Goal: Task Accomplishment & Management: Use online tool/utility

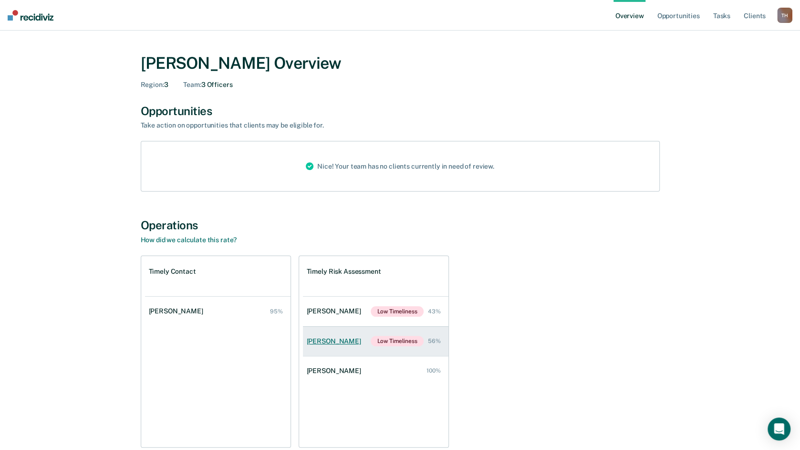
click at [355, 345] on div "[PERSON_NAME]" at bounding box center [336, 341] width 58 height 8
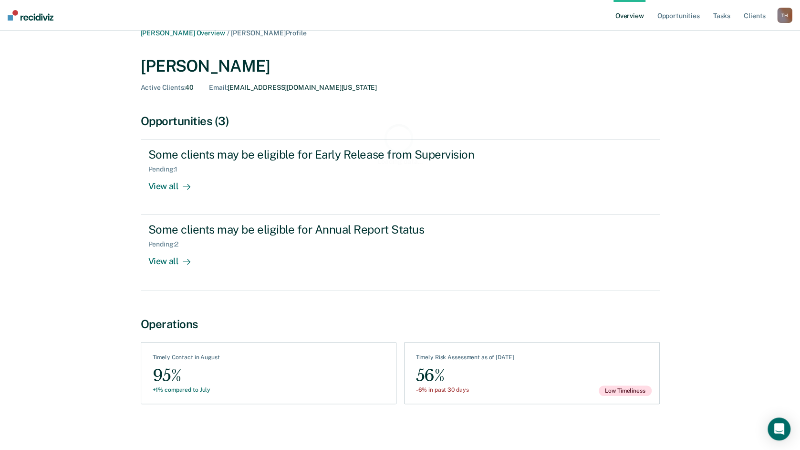
scroll to position [16, 0]
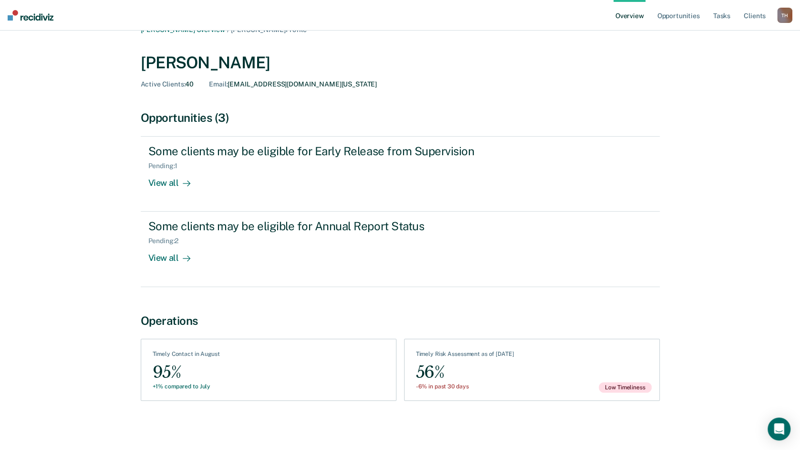
click at [556, 379] on div "See Assessments Timely Risk Assessment as of [DATE] 56% -6% in past 30 days Low…" at bounding box center [532, 369] width 256 height 62
click at [474, 389] on div "-6% in past 30 days" at bounding box center [465, 386] width 98 height 7
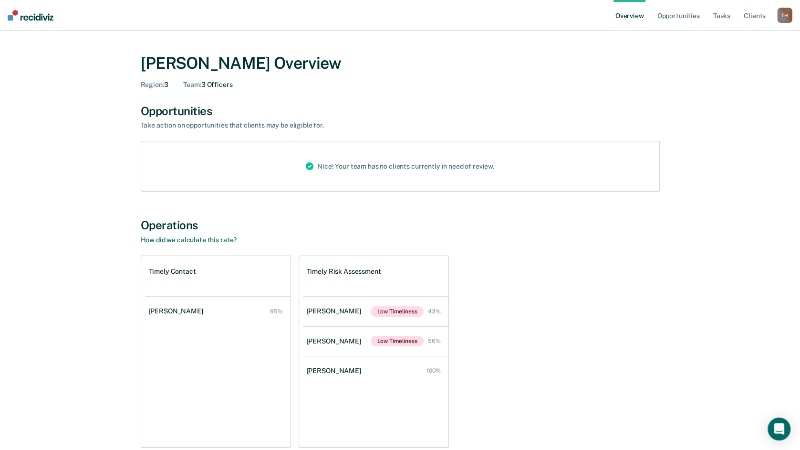
click at [619, 17] on link "Overview" at bounding box center [630, 15] width 32 height 31
click at [713, 21] on link "Tasks" at bounding box center [722, 15] width 21 height 31
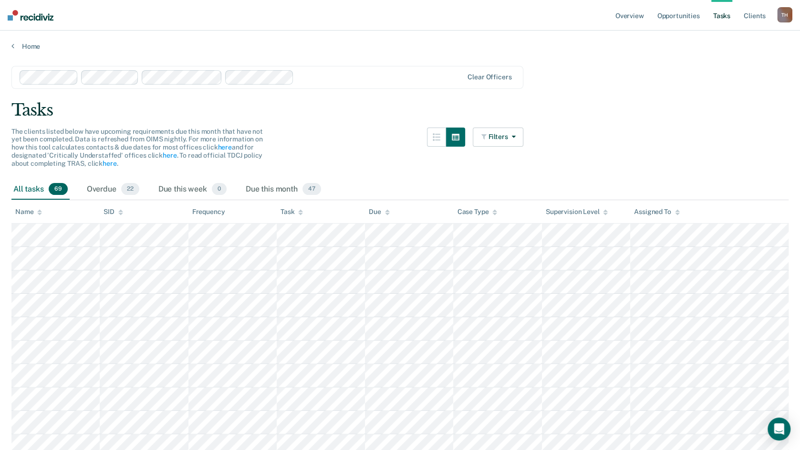
click at [237, 39] on div "Home" at bounding box center [400, 41] width 800 height 20
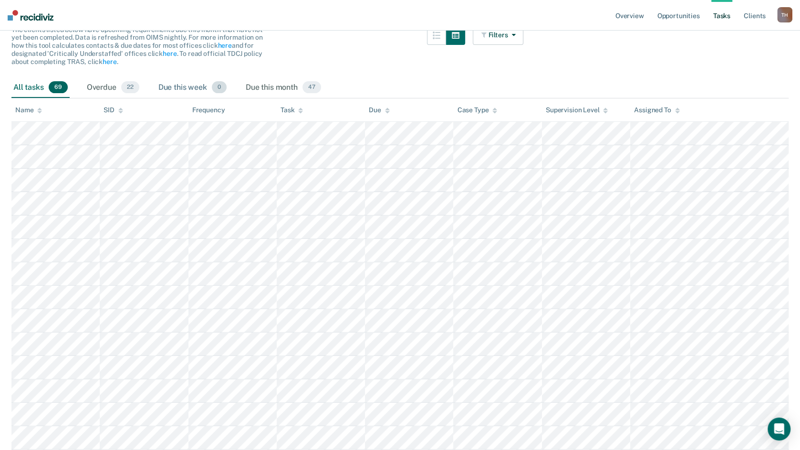
scroll to position [95, 0]
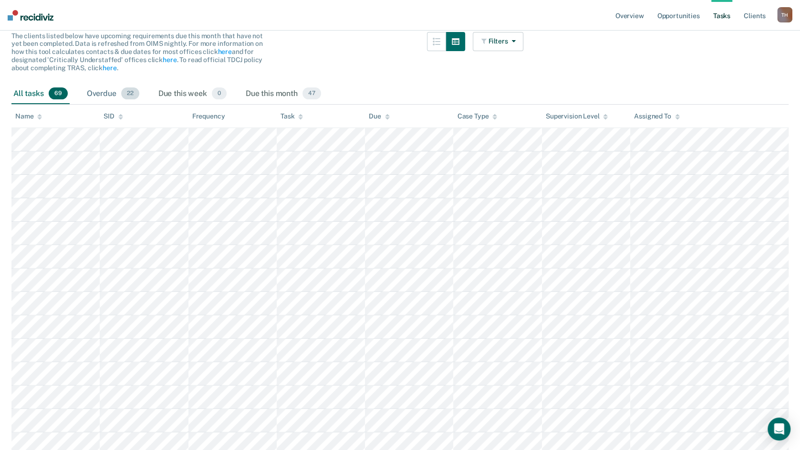
click at [110, 96] on div "Overdue 22" at bounding box center [113, 94] width 56 height 21
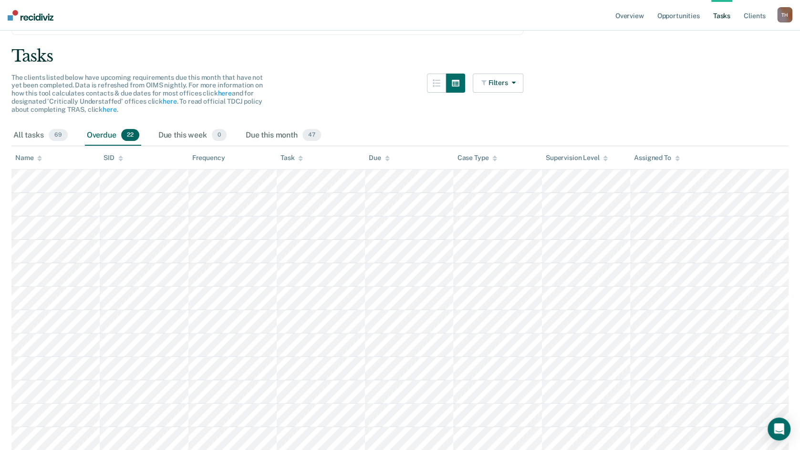
scroll to position [40, 0]
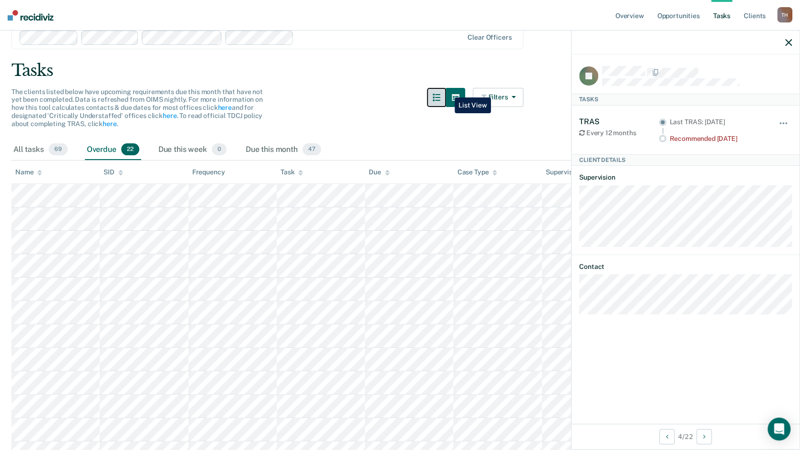
click at [446, 90] on button "button" at bounding box center [436, 97] width 19 height 19
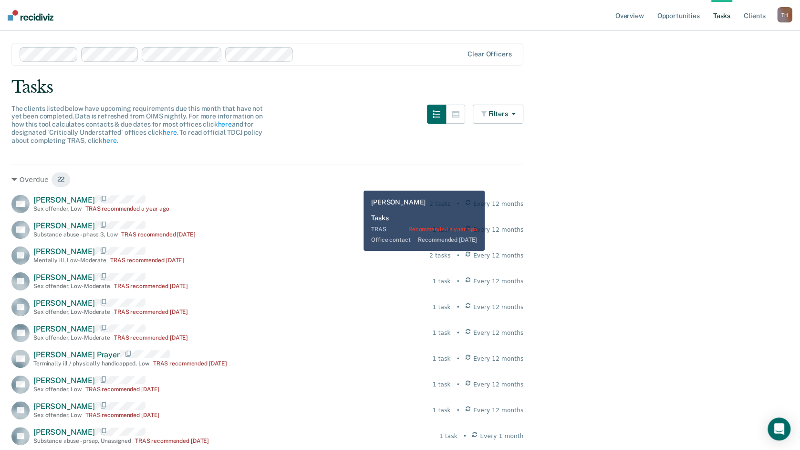
scroll to position [0, 0]
